Goal: Information Seeking & Learning: Learn about a topic

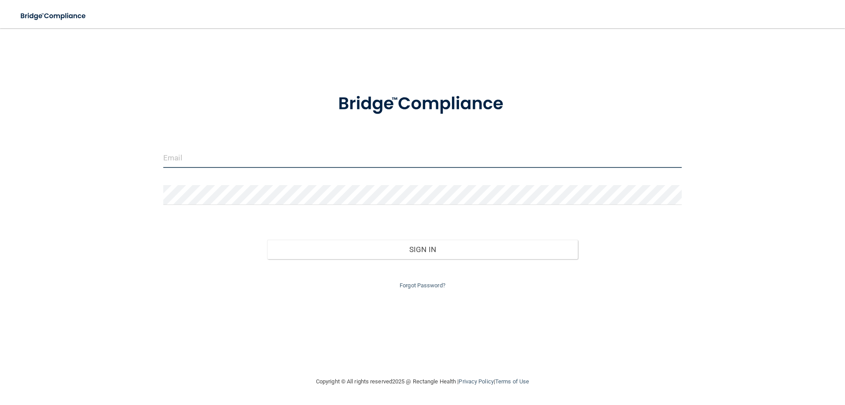
click at [291, 162] on input "email" at bounding box center [422, 158] width 519 height 20
type input "[PERSON_NAME][EMAIL_ADDRESS][DOMAIN_NAME]"
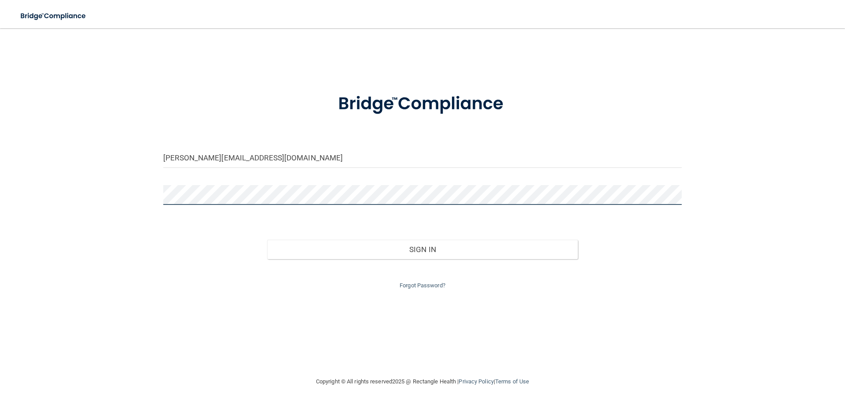
click at [267, 239] on button "Sign In" at bounding box center [422, 248] width 311 height 19
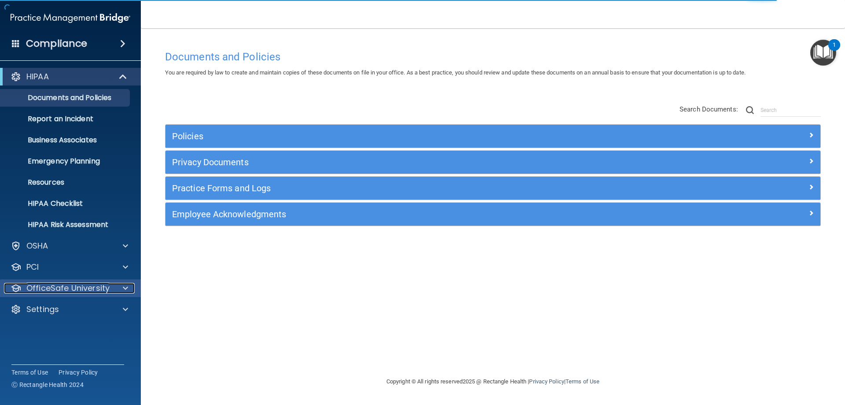
click at [113, 286] on div at bounding box center [124, 288] width 22 height 11
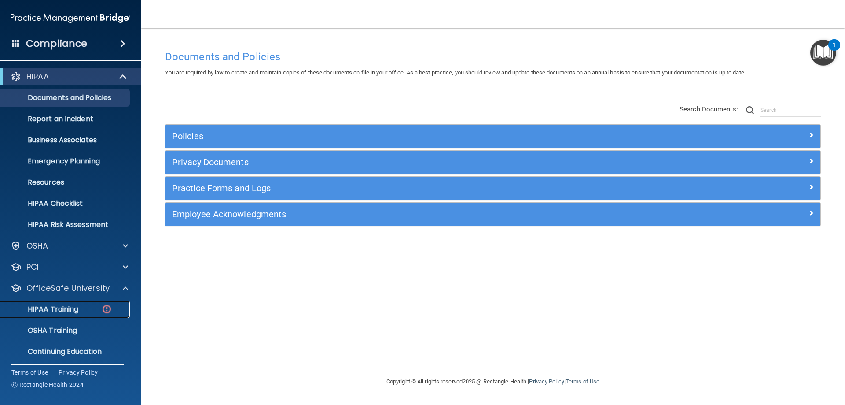
click at [77, 305] on p "HIPAA Training" at bounding box center [42, 309] width 73 height 9
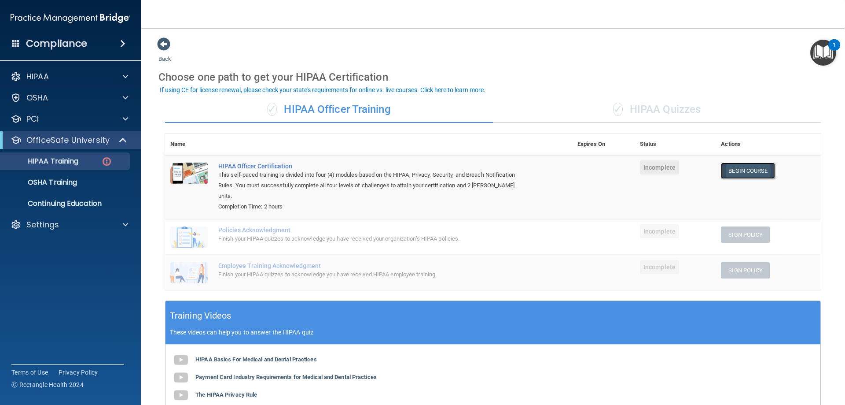
click at [733, 164] on link "Begin Course" at bounding box center [748, 170] width 54 height 16
